Goal: Information Seeking & Learning: Find specific page/section

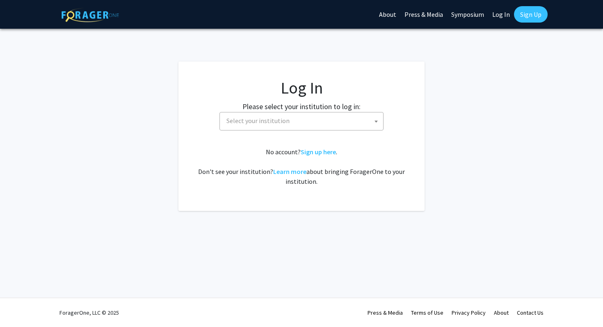
select select
click at [329, 132] on fg-card-body "Log In Please select your institution to log in: [GEOGRAPHIC_DATA] [GEOGRAPHIC_…" at bounding box center [301, 136] width 213 height 116
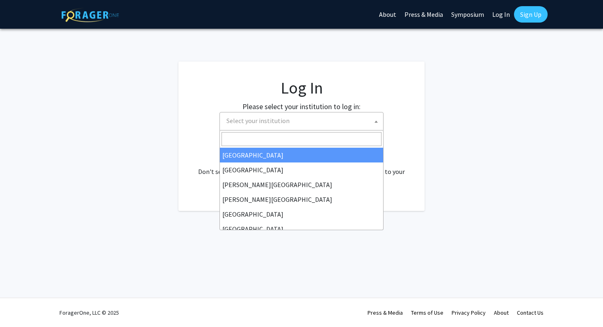
click at [330, 123] on span "Select your institution" at bounding box center [303, 120] width 160 height 17
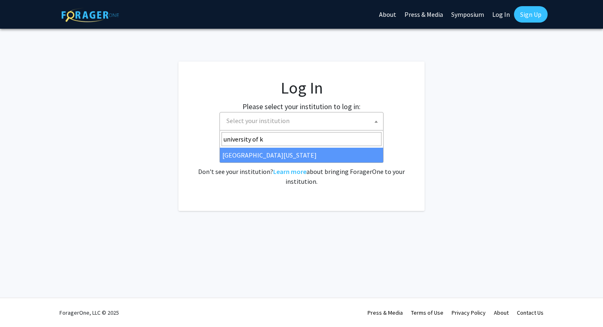
type input "university of k"
select select "13"
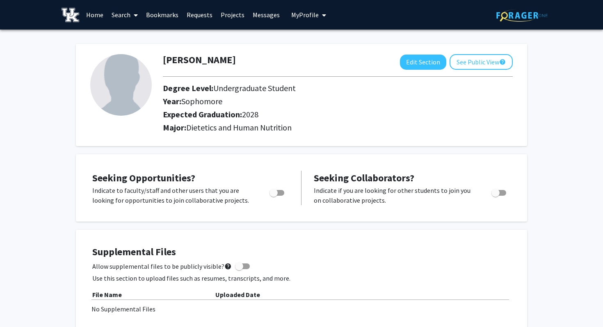
click at [126, 15] on link "Search" at bounding box center [124, 14] width 34 height 29
click at [137, 40] on span "Faculty/Staff" at bounding box center [137, 38] width 60 height 16
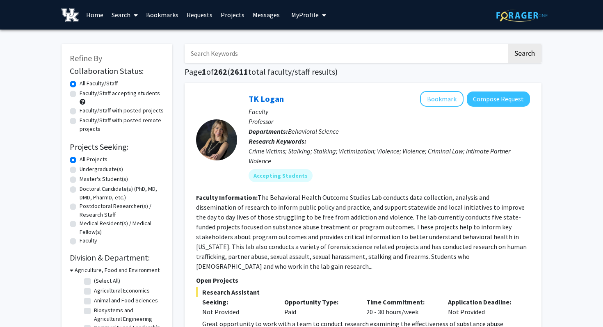
click at [80, 92] on label "Faculty/Staff accepting students" at bounding box center [120, 93] width 80 height 9
click at [80, 92] on input "Faculty/Staff accepting students" at bounding box center [82, 91] width 5 height 5
radio input "true"
click at [80, 169] on label "Undergraduate(s)" at bounding box center [101, 169] width 43 height 9
click at [80, 169] on input "Undergraduate(s)" at bounding box center [82, 167] width 5 height 5
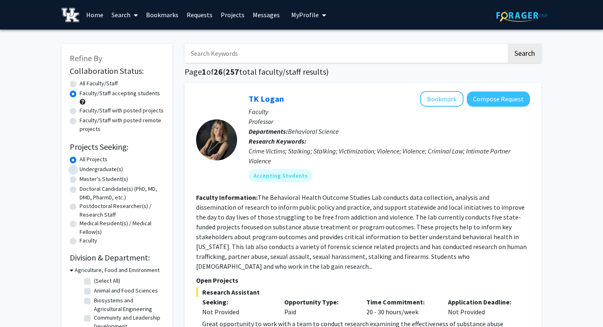
radio input "true"
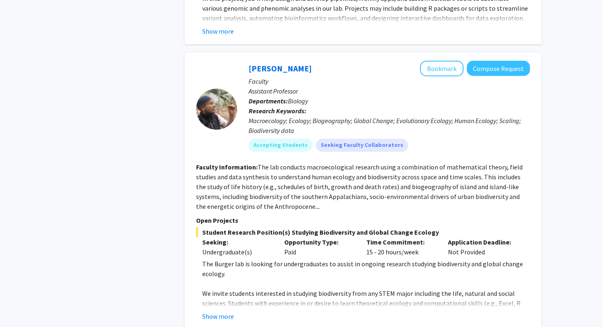
scroll to position [3934, 0]
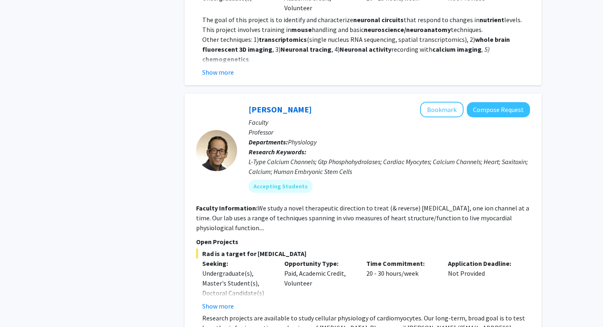
scroll to position [2734, 0]
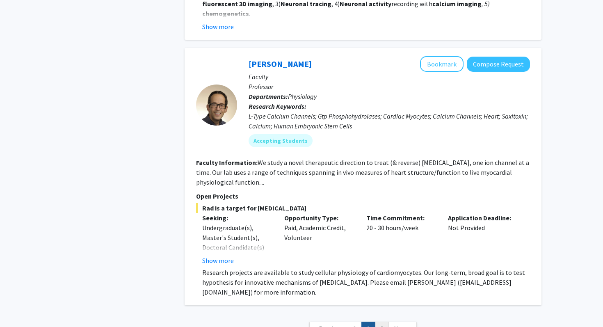
click at [383, 321] on link "3" at bounding box center [382, 328] width 14 height 14
